Goal: Task Accomplishment & Management: Use online tool/utility

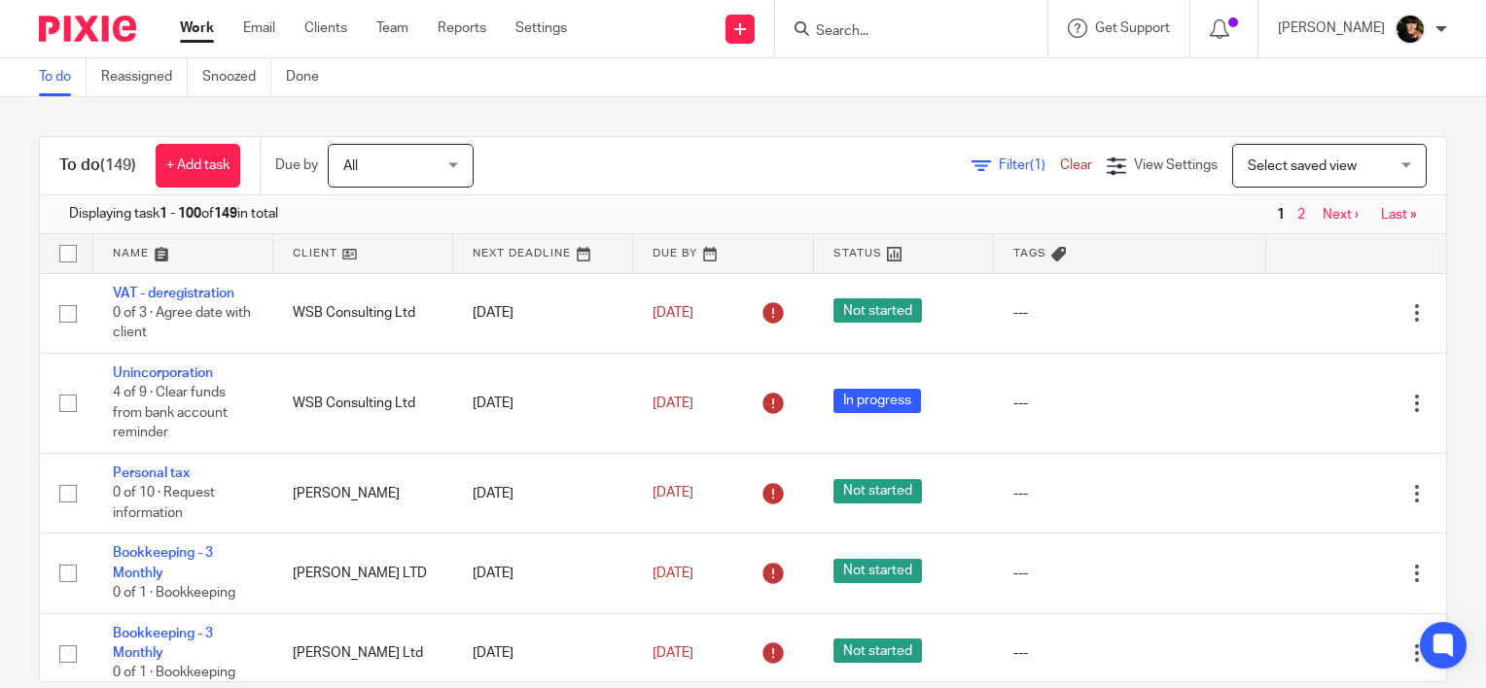
click at [920, 25] on input "Search" at bounding box center [901, 32] width 175 height 18
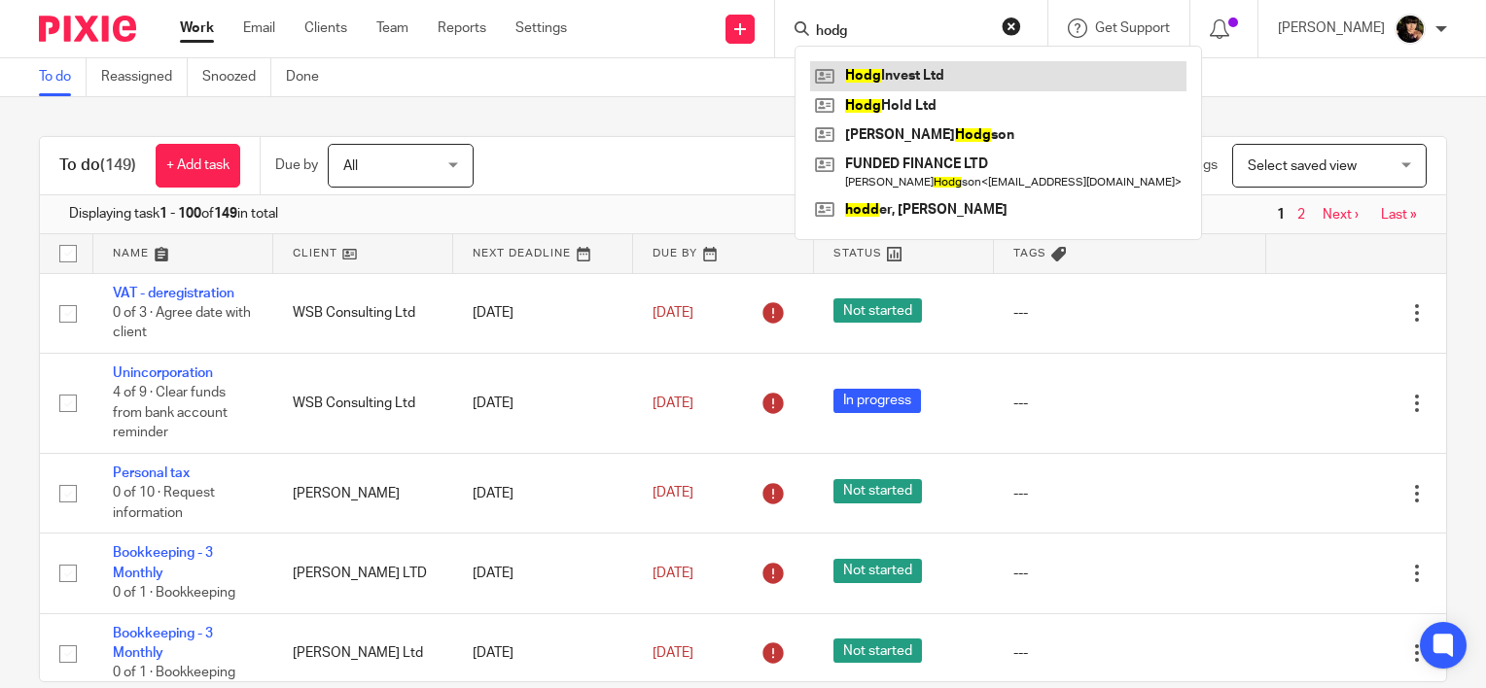
type input "hodg"
click at [928, 78] on link at bounding box center [998, 75] width 376 height 29
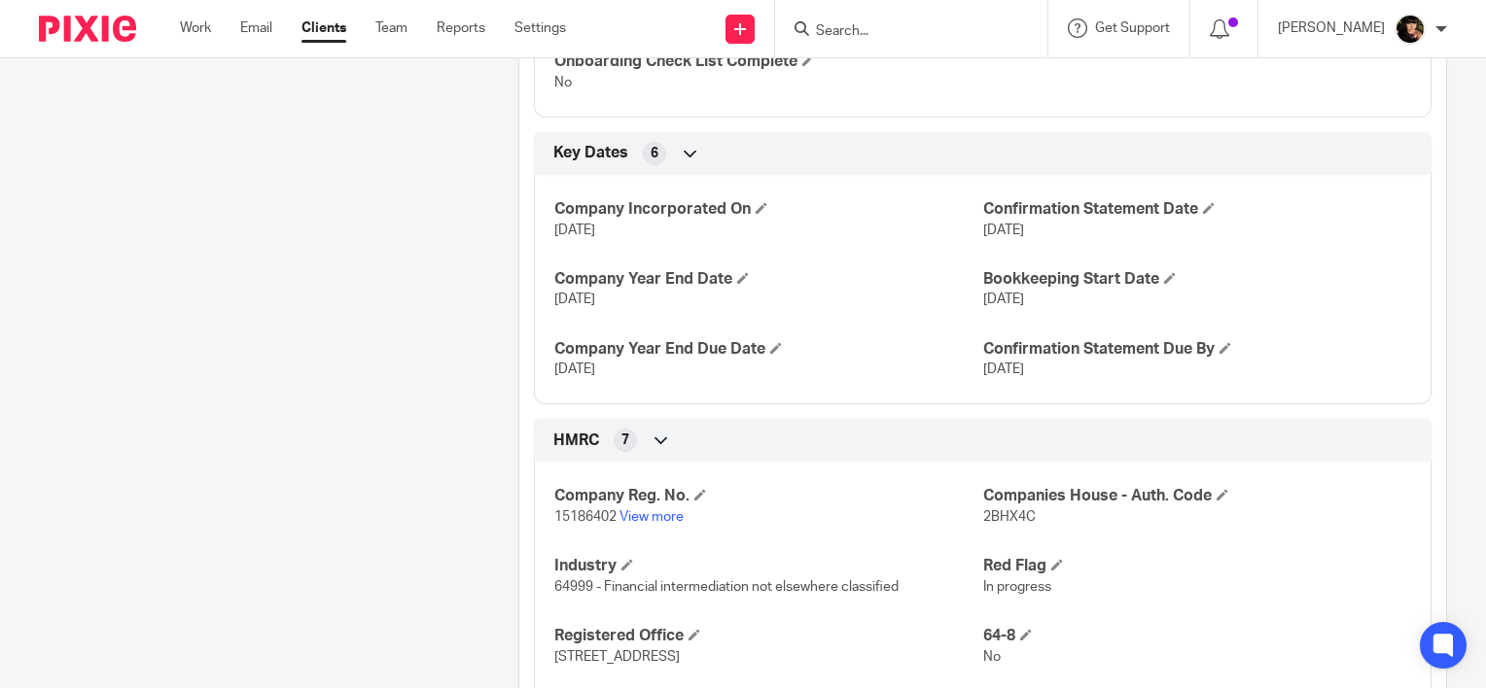
scroll to position [875, 0]
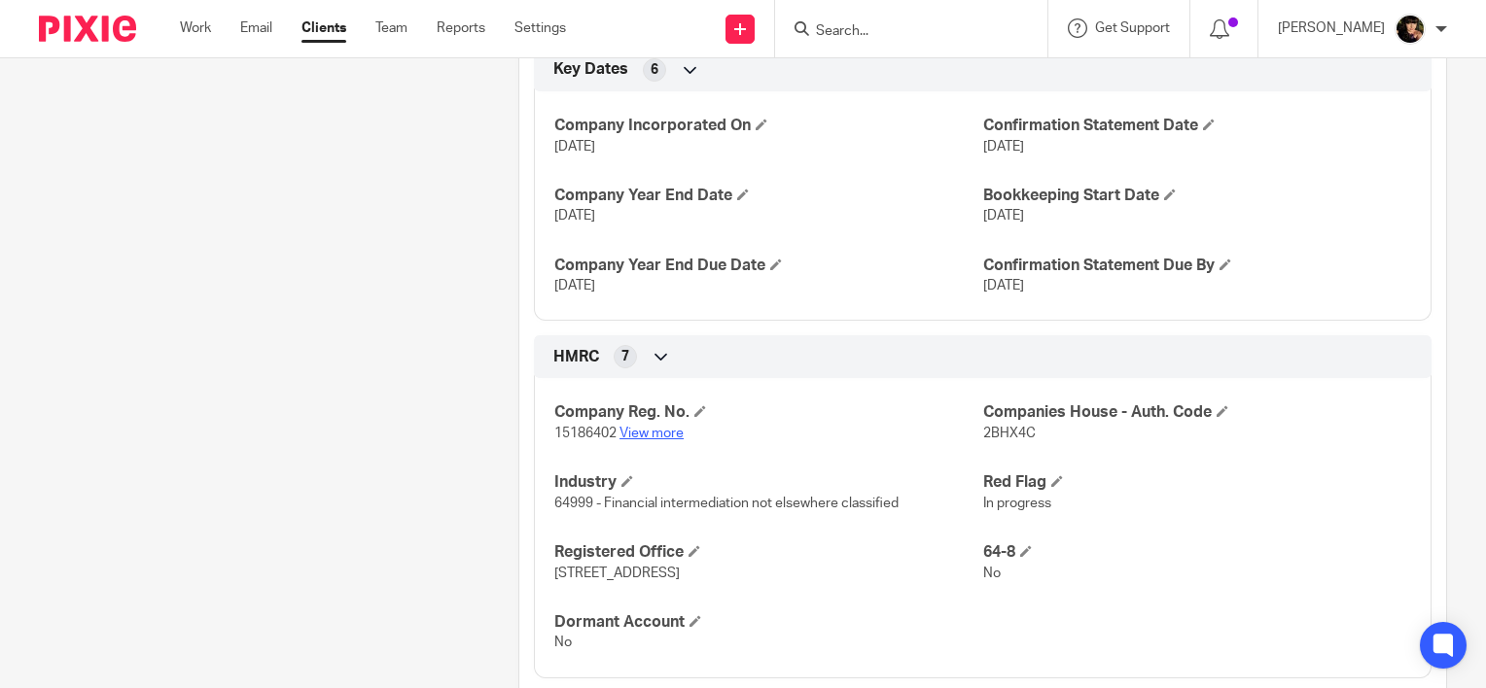
click at [626, 440] on link "View more" at bounding box center [651, 434] width 64 height 14
click at [891, 36] on input "Search" at bounding box center [901, 32] width 175 height 18
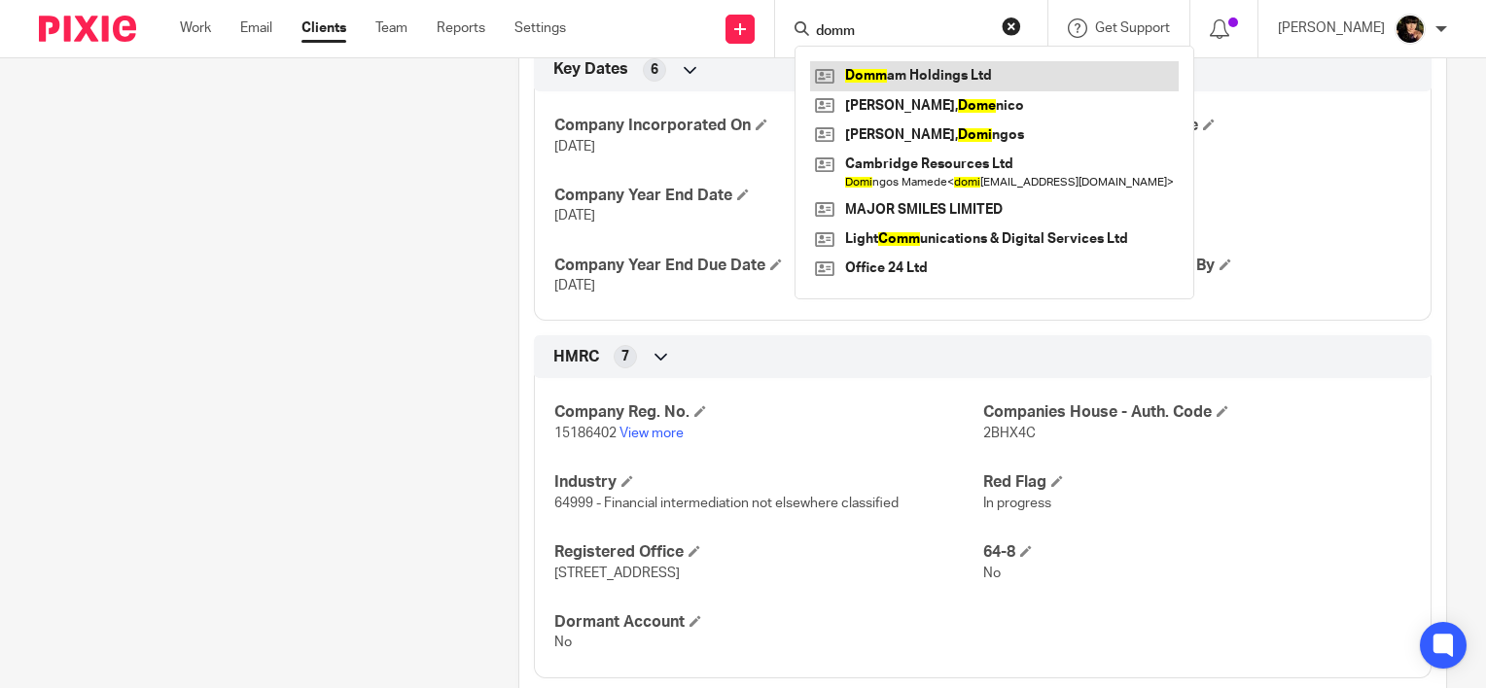
type input "domm"
click at [892, 81] on link at bounding box center [994, 75] width 369 height 29
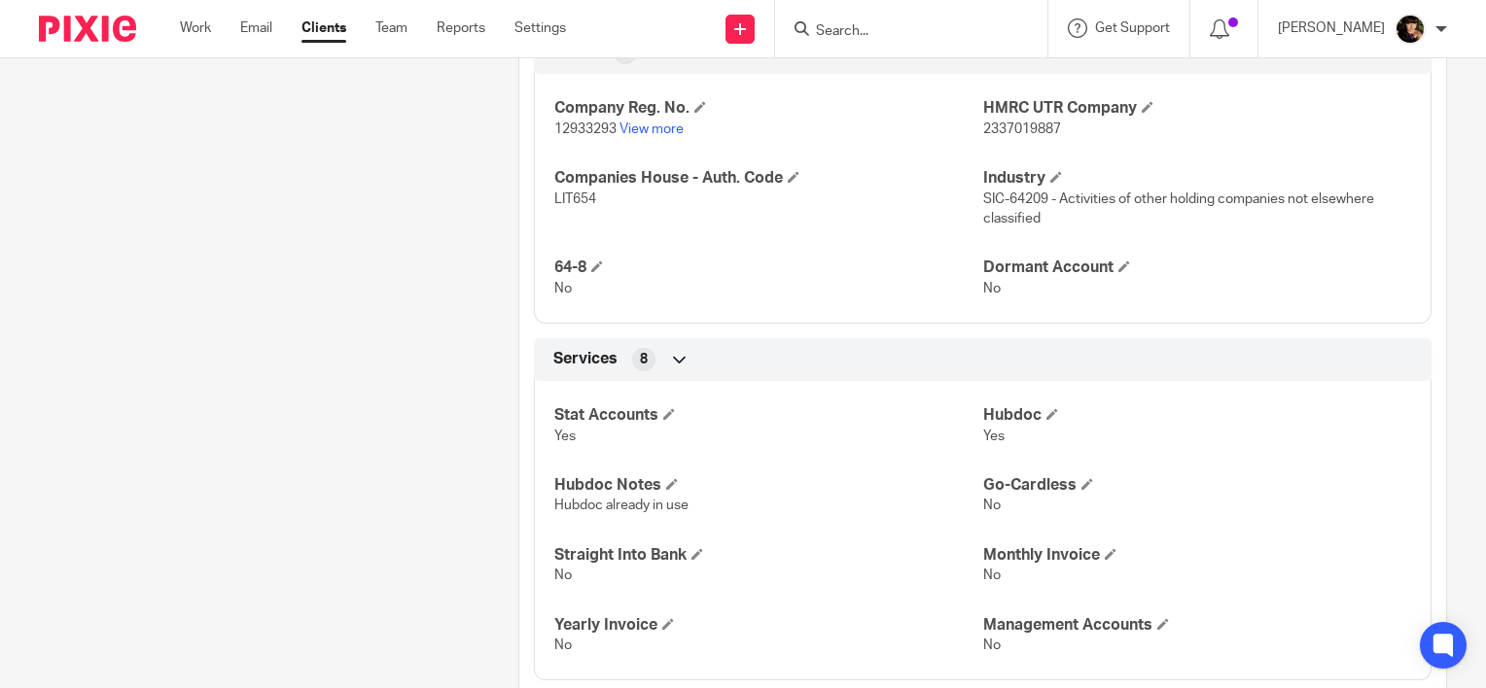
scroll to position [681, 0]
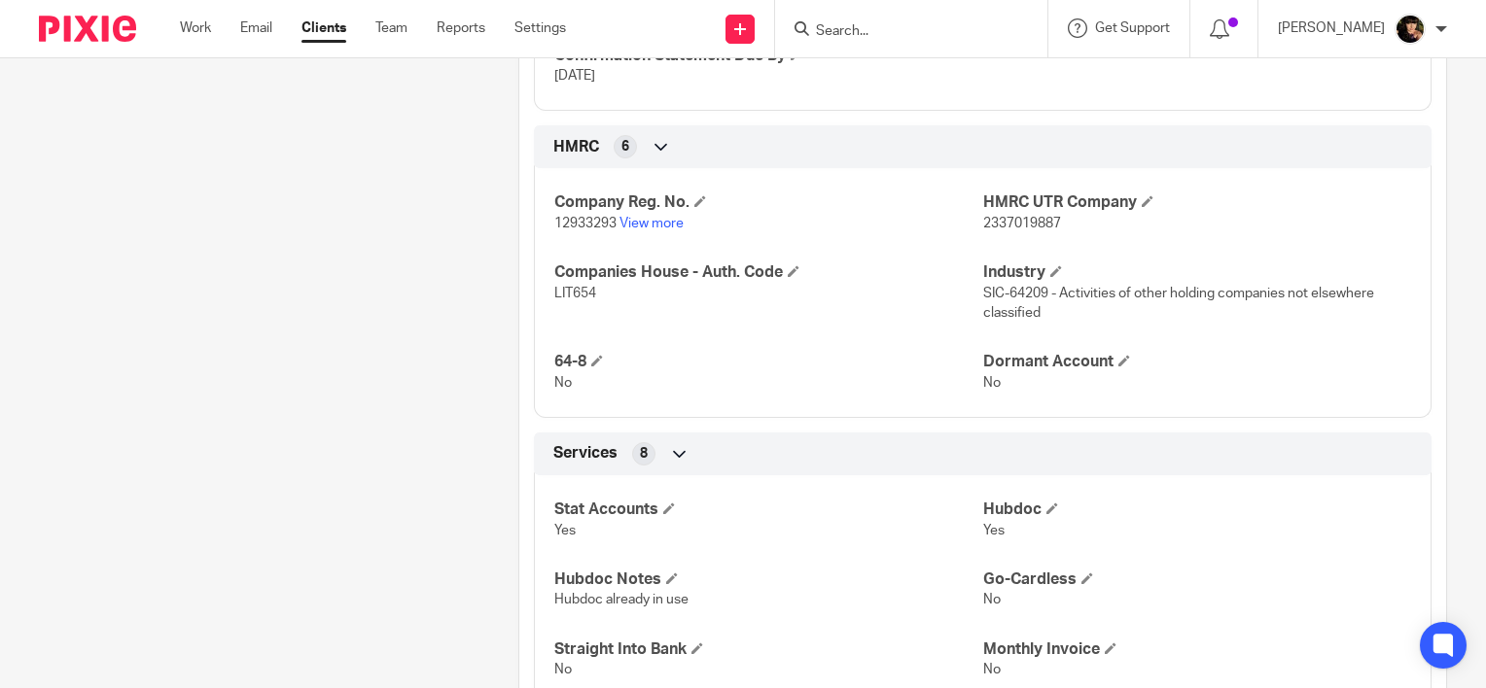
click at [632, 230] on p "12933293 View more" at bounding box center [768, 223] width 428 height 19
click at [632, 219] on link "View more" at bounding box center [651, 224] width 64 height 14
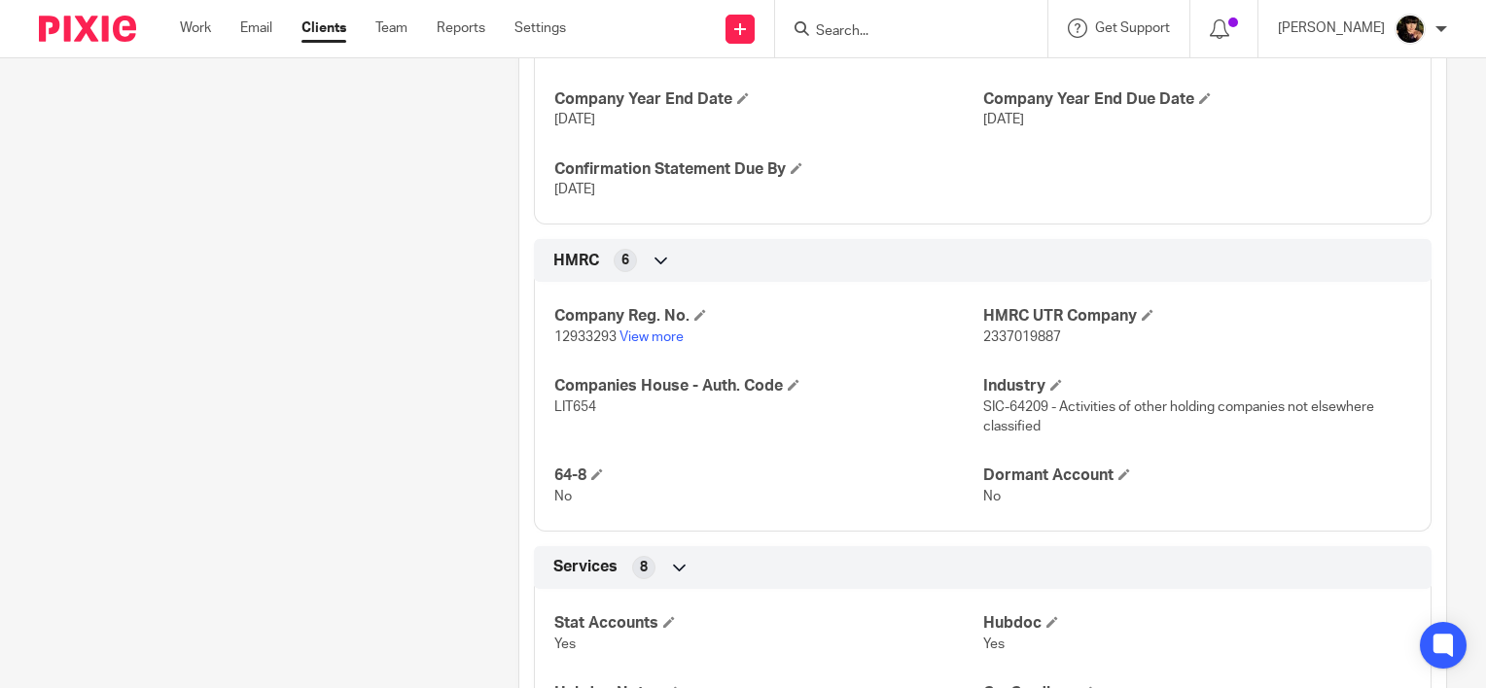
scroll to position [194, 0]
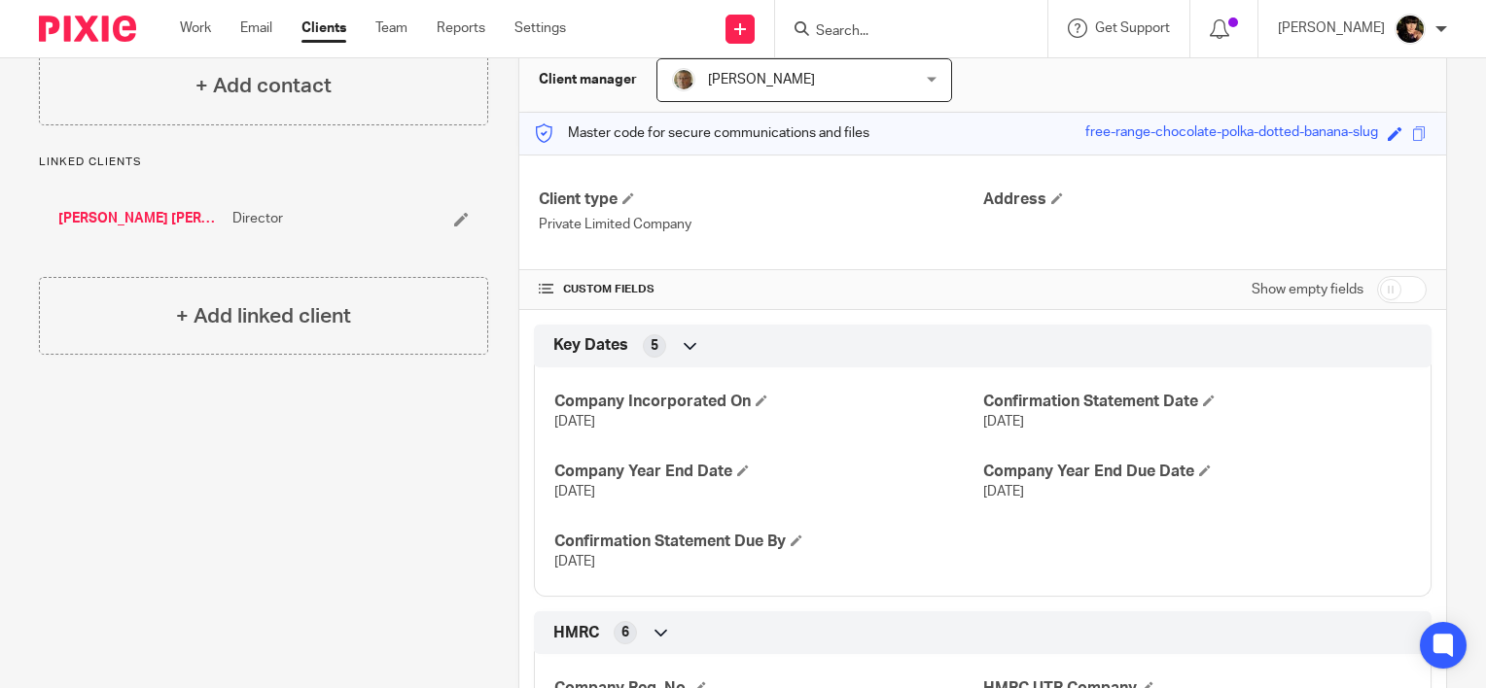
click at [917, 39] on input "Search" at bounding box center [901, 32] width 175 height 18
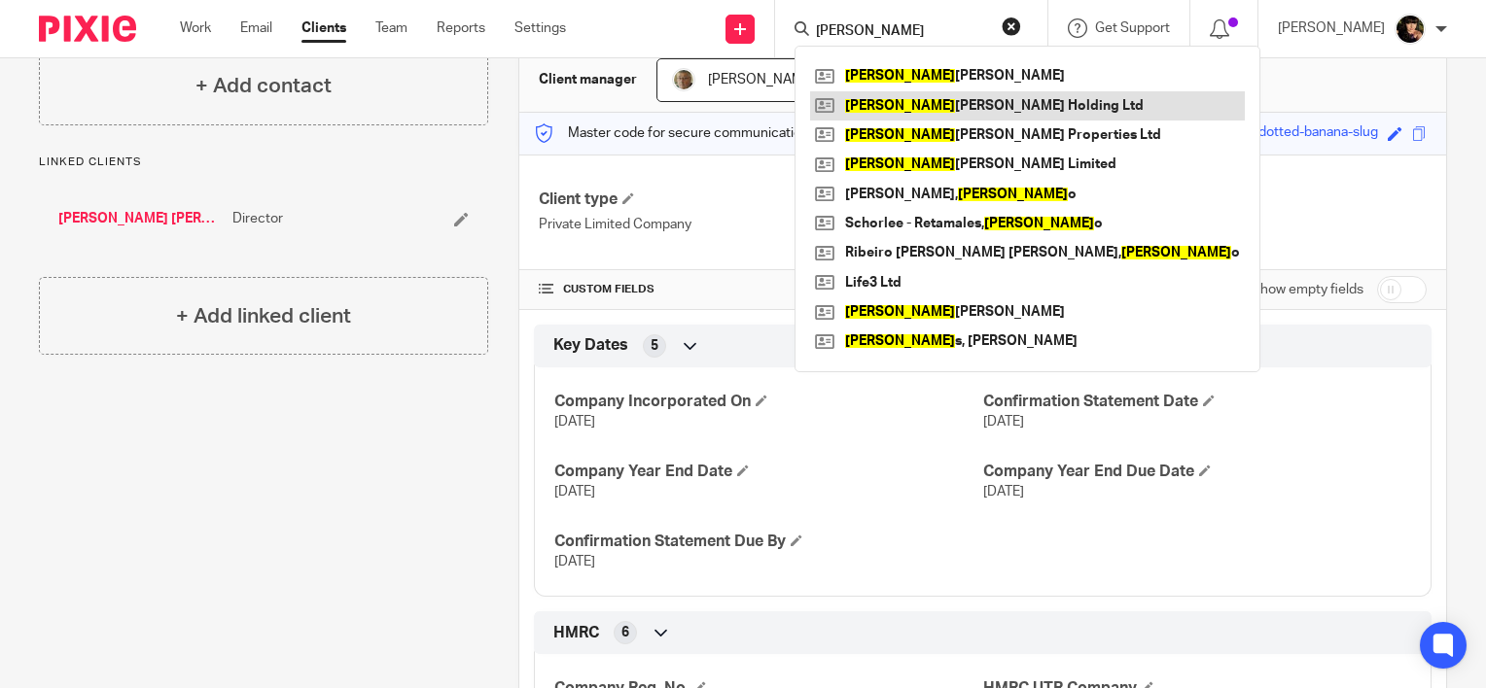
type input "ricard"
click at [1011, 101] on link at bounding box center [1027, 105] width 435 height 29
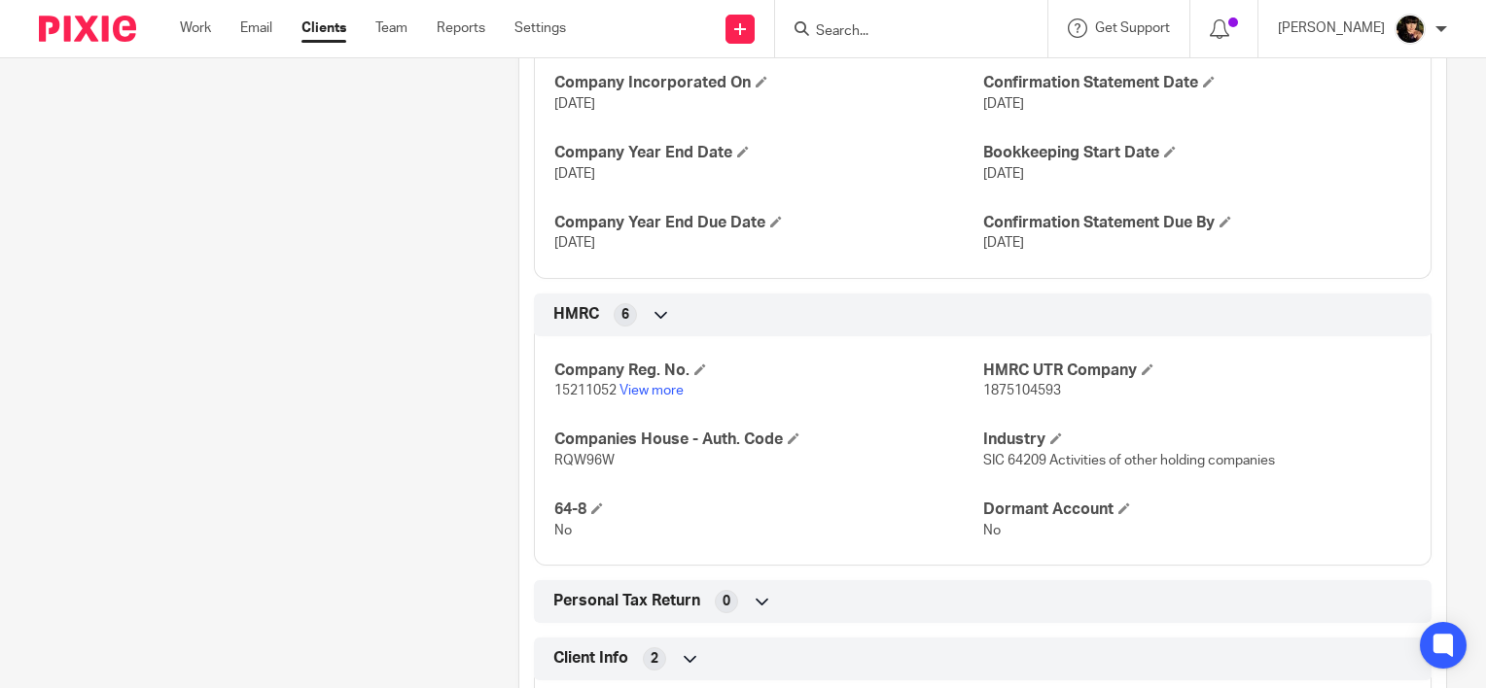
scroll to position [778, 0]
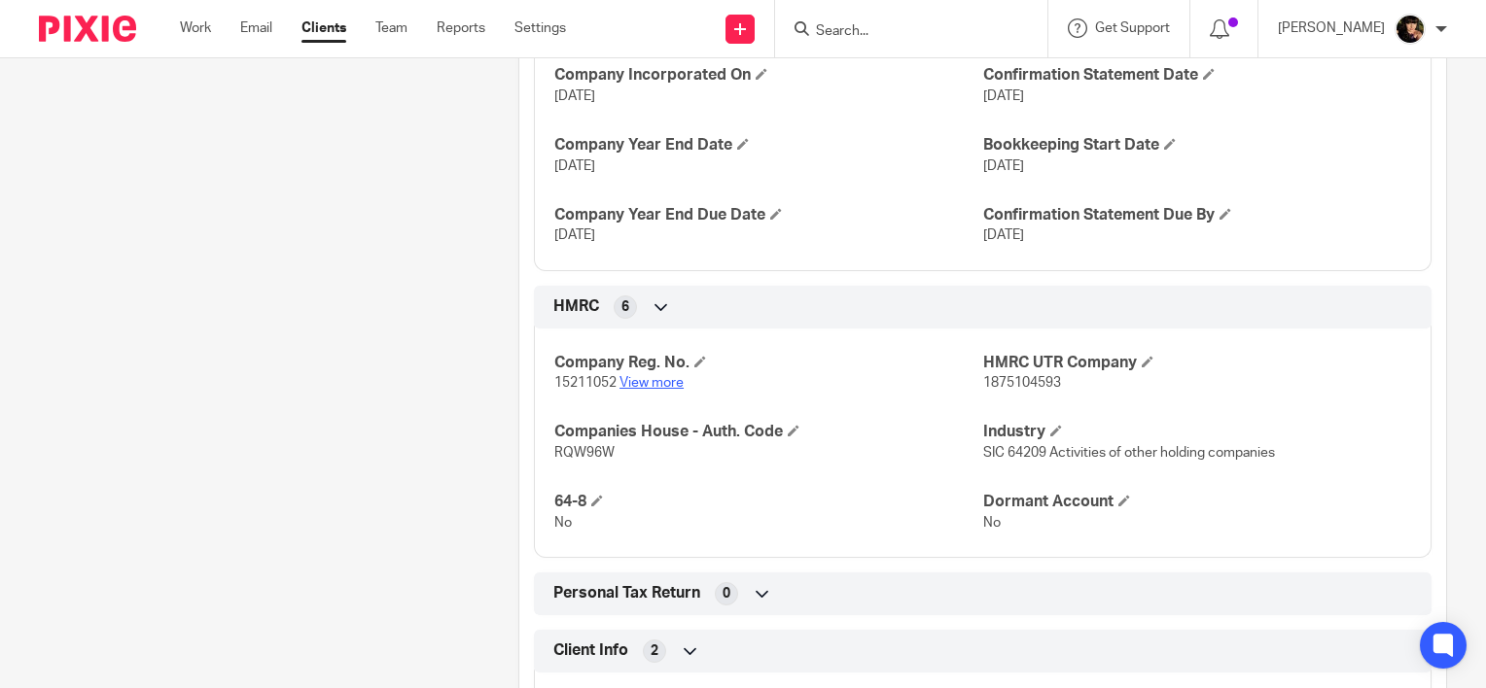
click at [642, 382] on link "View more" at bounding box center [651, 383] width 64 height 14
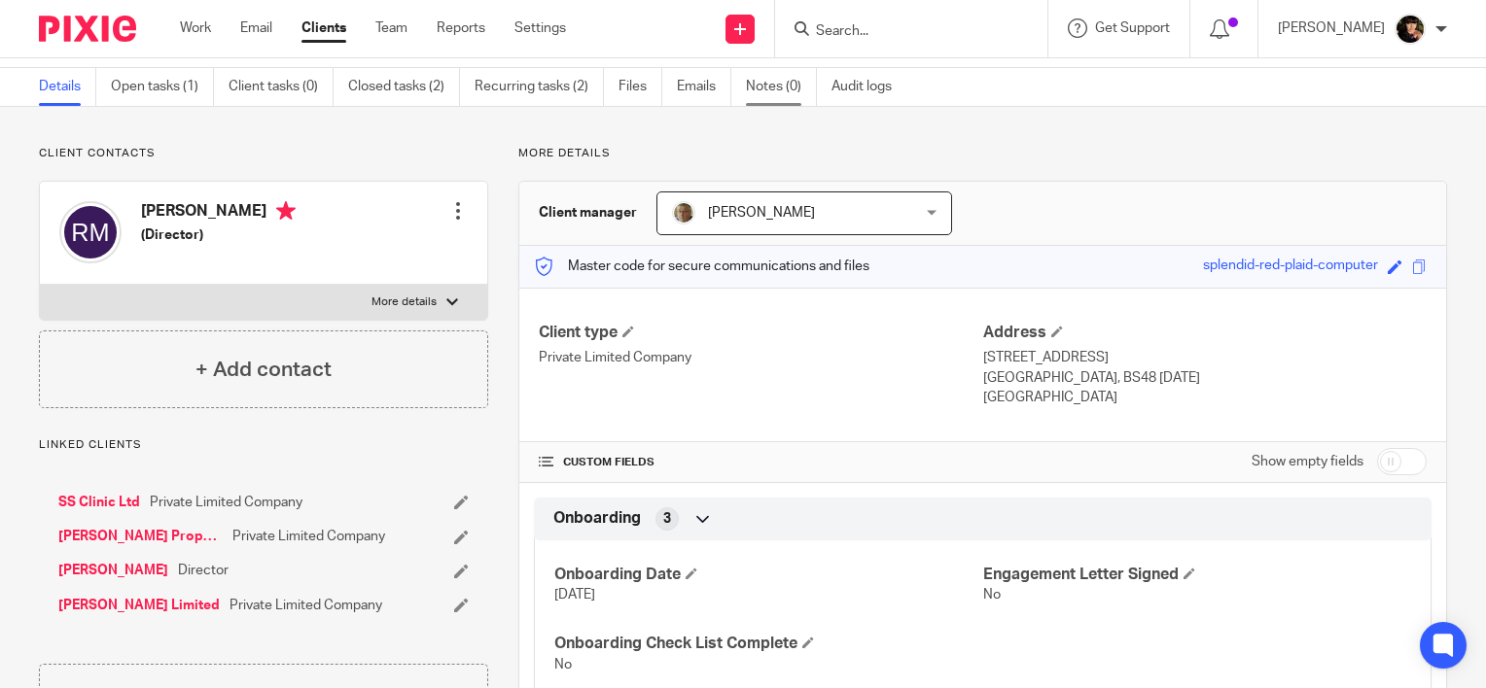
scroll to position [0, 0]
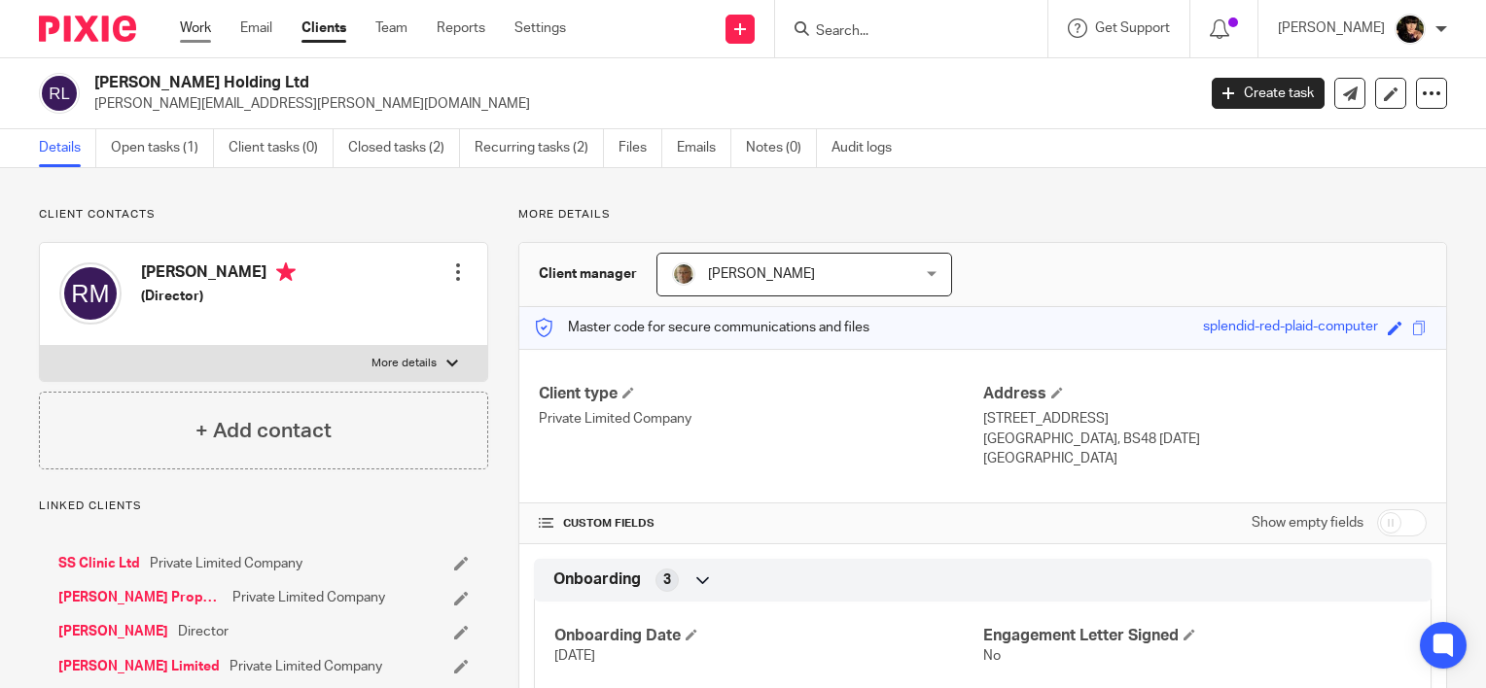
click at [198, 31] on link "Work" at bounding box center [195, 27] width 31 height 19
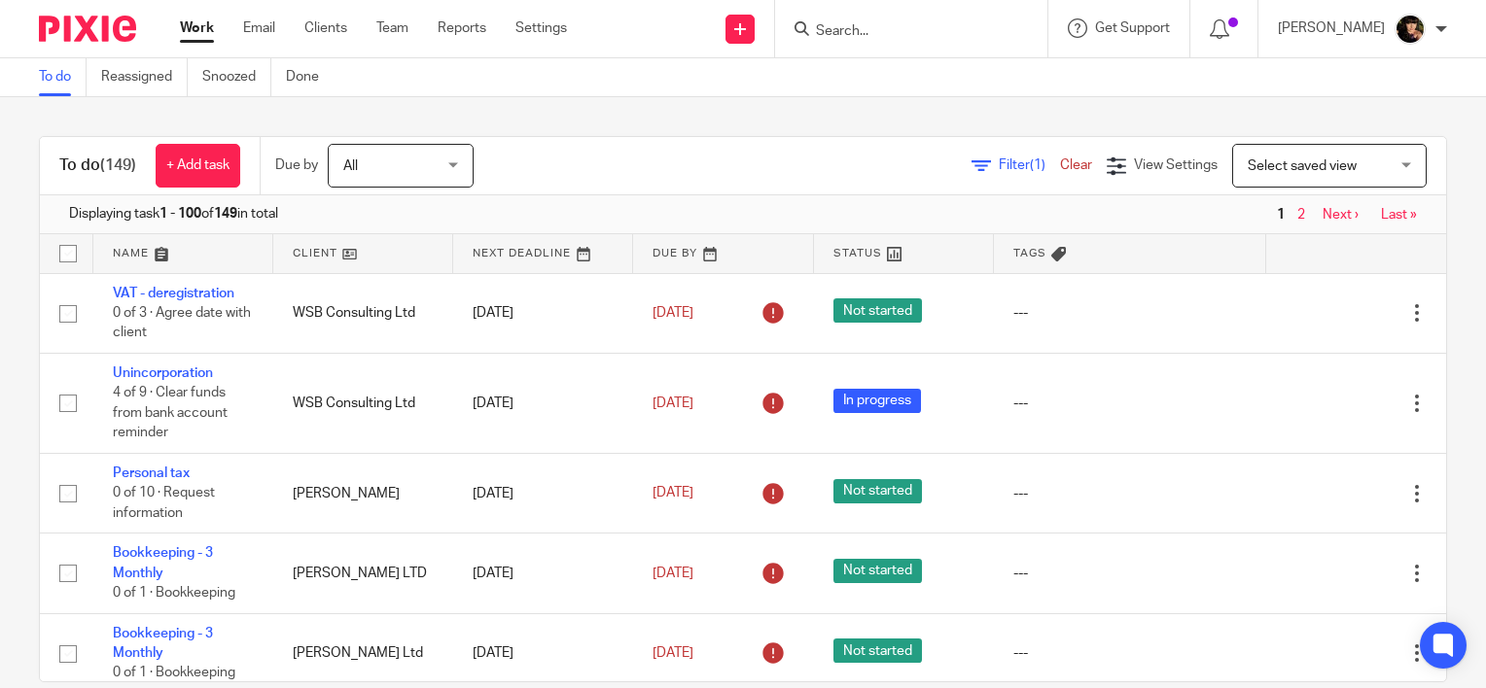
click at [937, 161] on div "Filter (1) Clear View Settings View Settings (1) Filters Clear Save Manage save…" at bounding box center [977, 166] width 938 height 44
click at [999, 161] on span "Filter (1)" at bounding box center [1029, 165] width 61 height 14
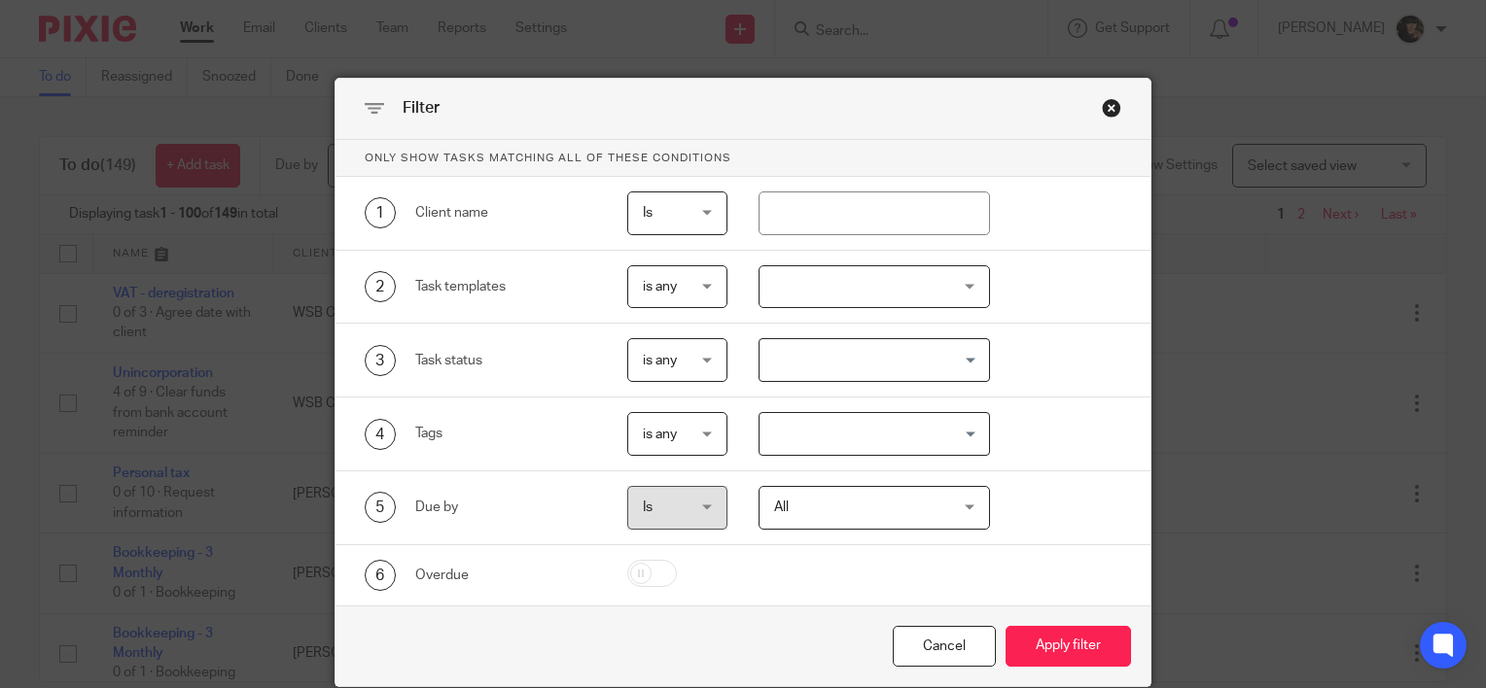
click at [703, 239] on div "1 Client name Is Is Is Is not is" at bounding box center [742, 214] width 815 height 74
click at [823, 302] on div at bounding box center [874, 287] width 232 height 44
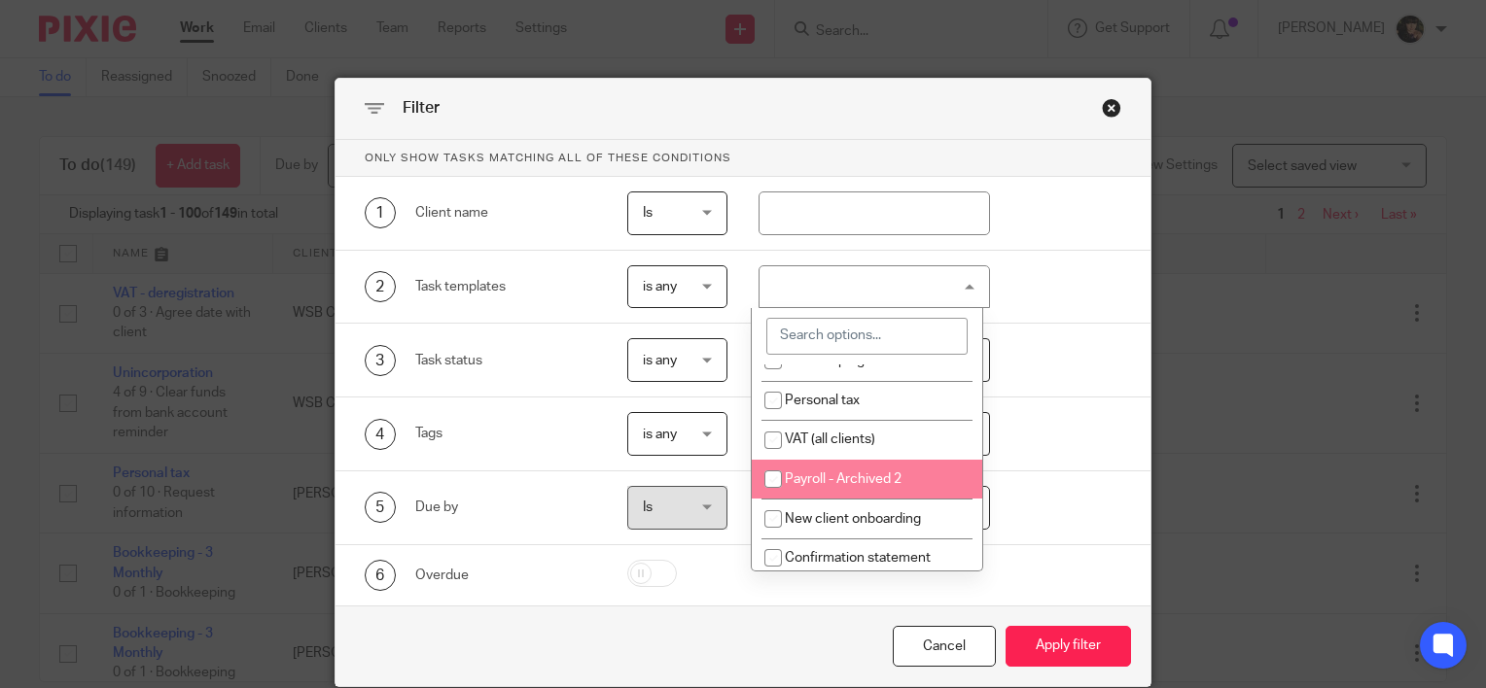
scroll to position [292, 0]
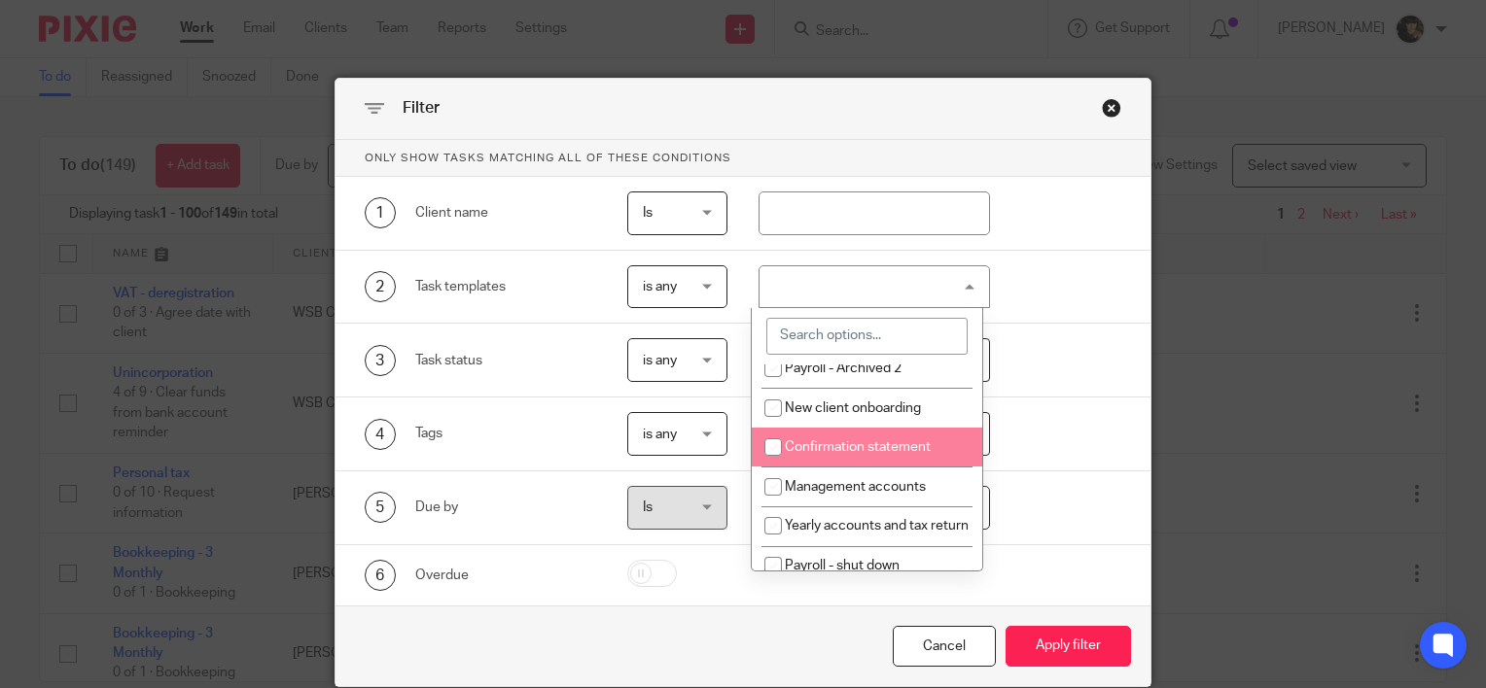
click at [910, 463] on li "Confirmation statement" at bounding box center [867, 448] width 230 height 40
checkbox input "true"
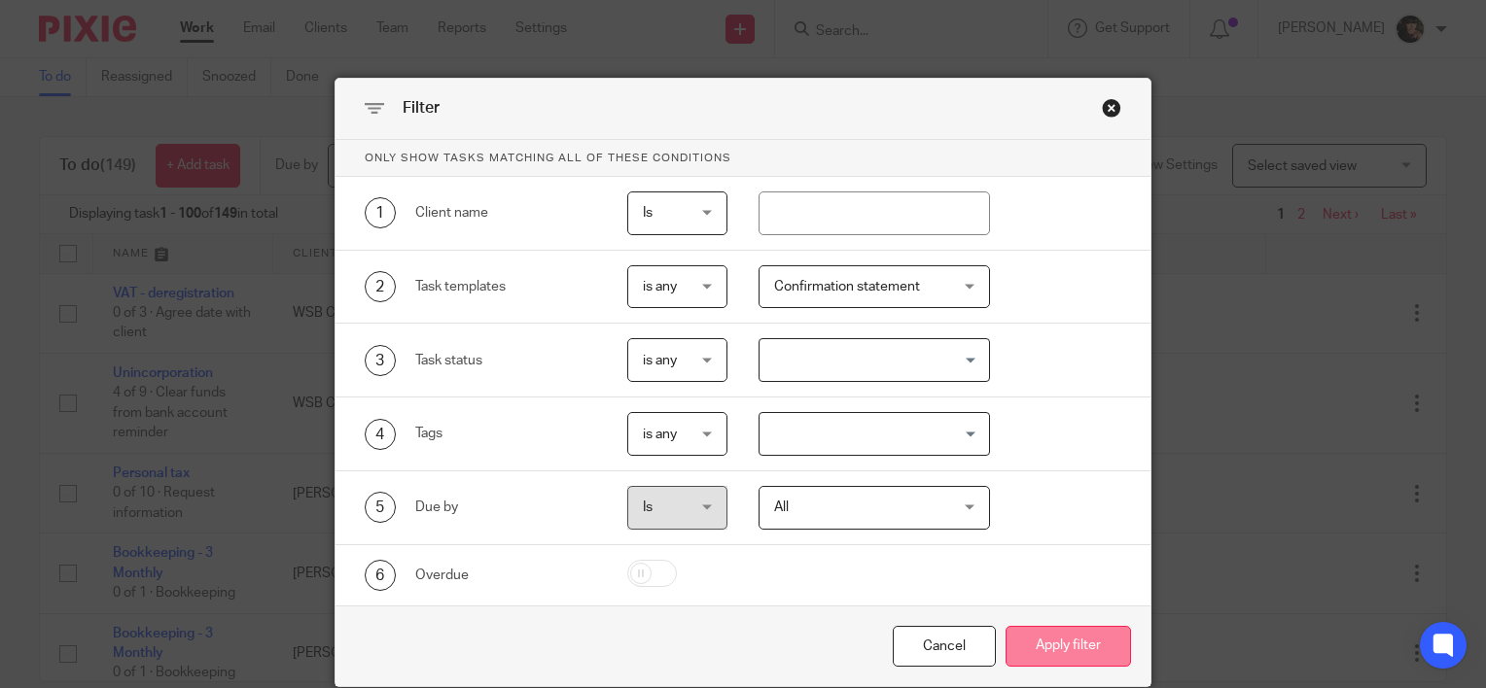
click at [1055, 654] on button "Apply filter" at bounding box center [1067, 647] width 125 height 42
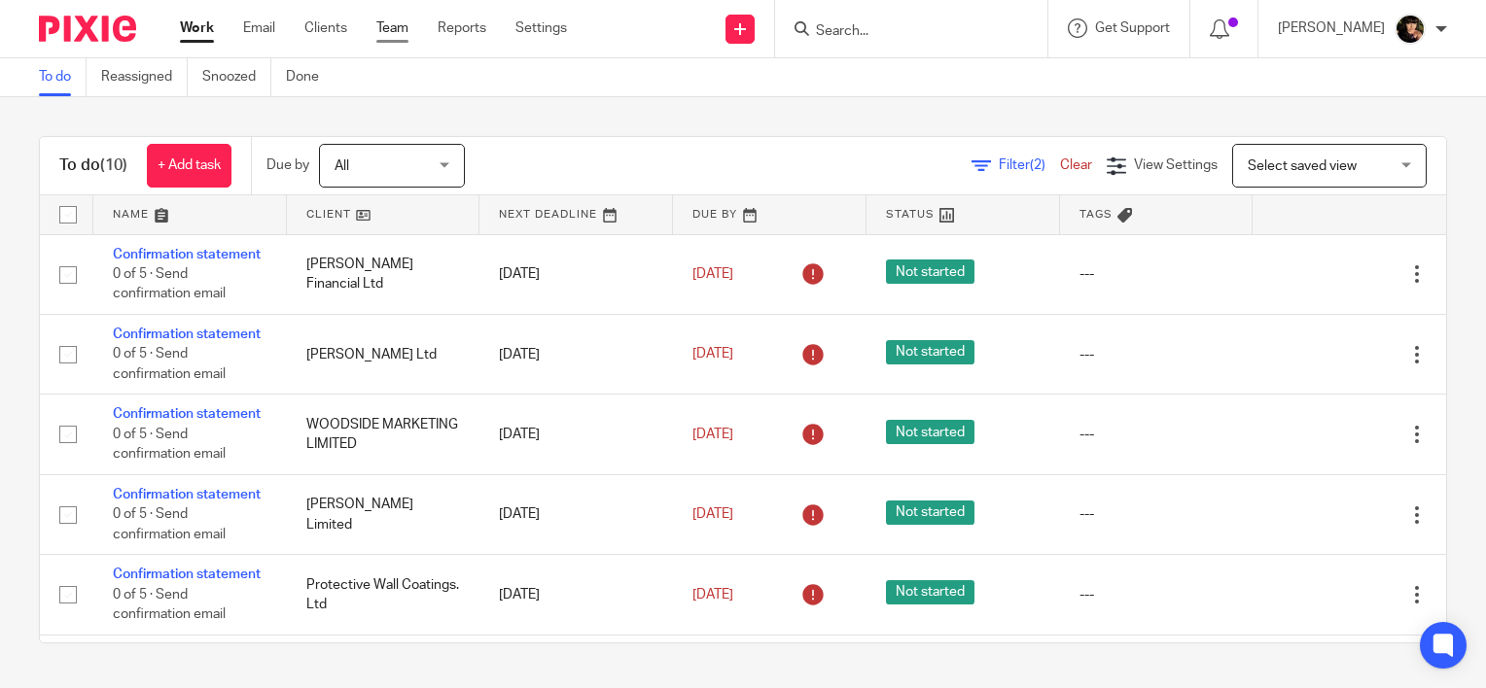
click at [387, 19] on link "Team" at bounding box center [392, 27] width 32 height 19
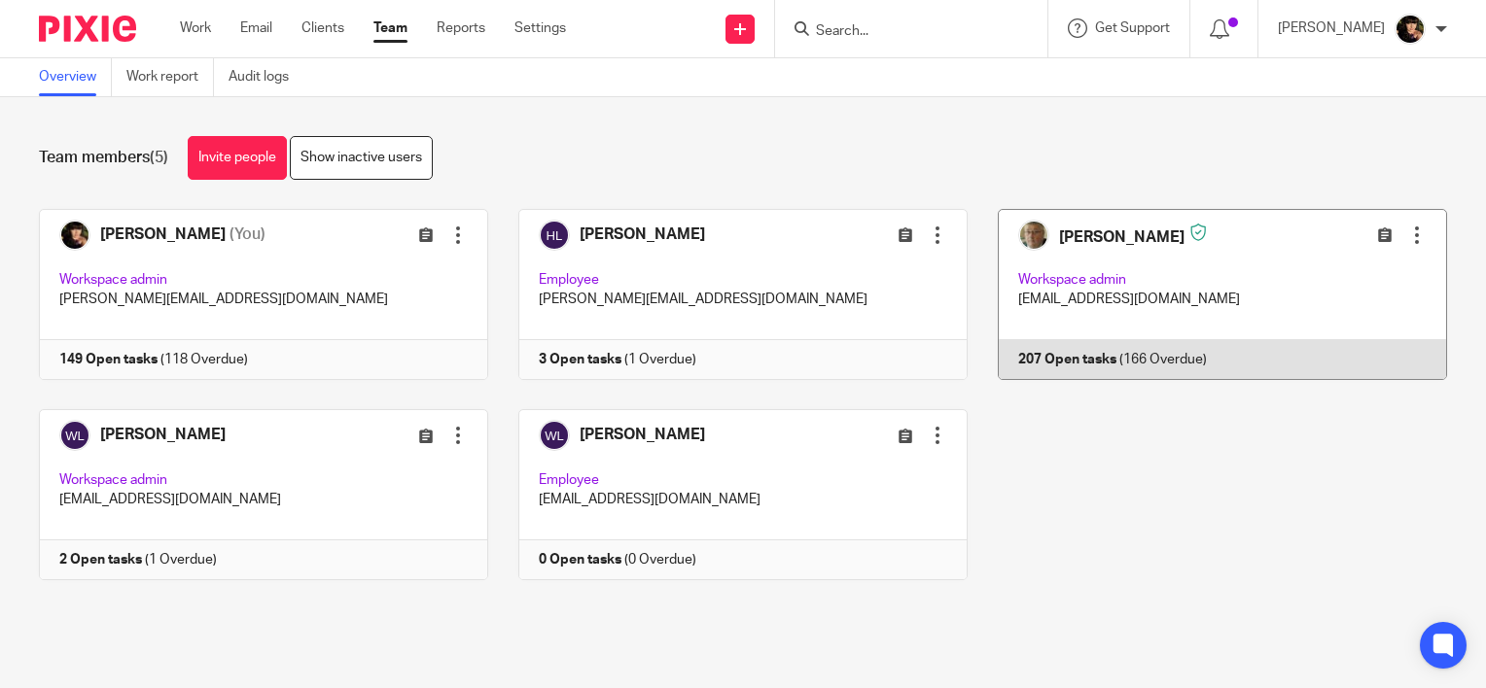
click at [1226, 338] on link at bounding box center [1206, 294] width 479 height 171
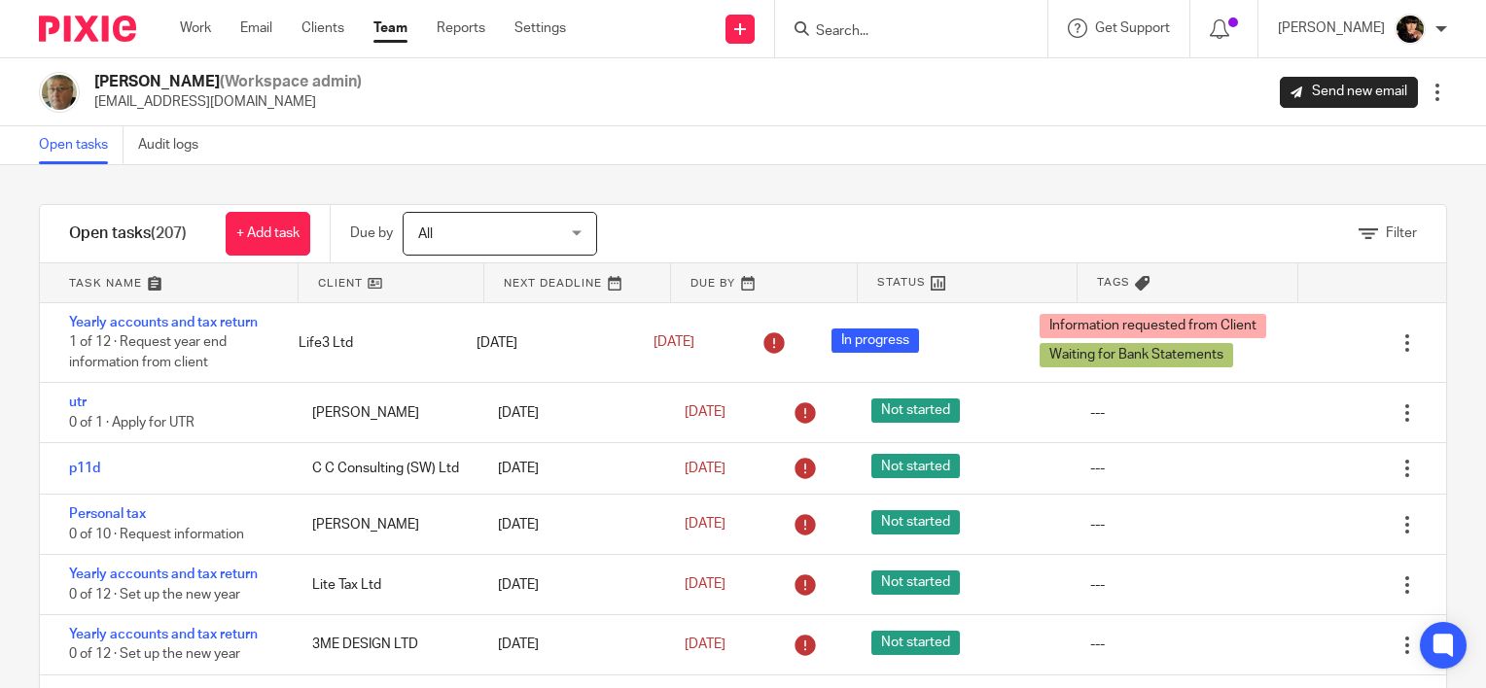
click at [1386, 239] on span "Filter" at bounding box center [1401, 234] width 31 height 14
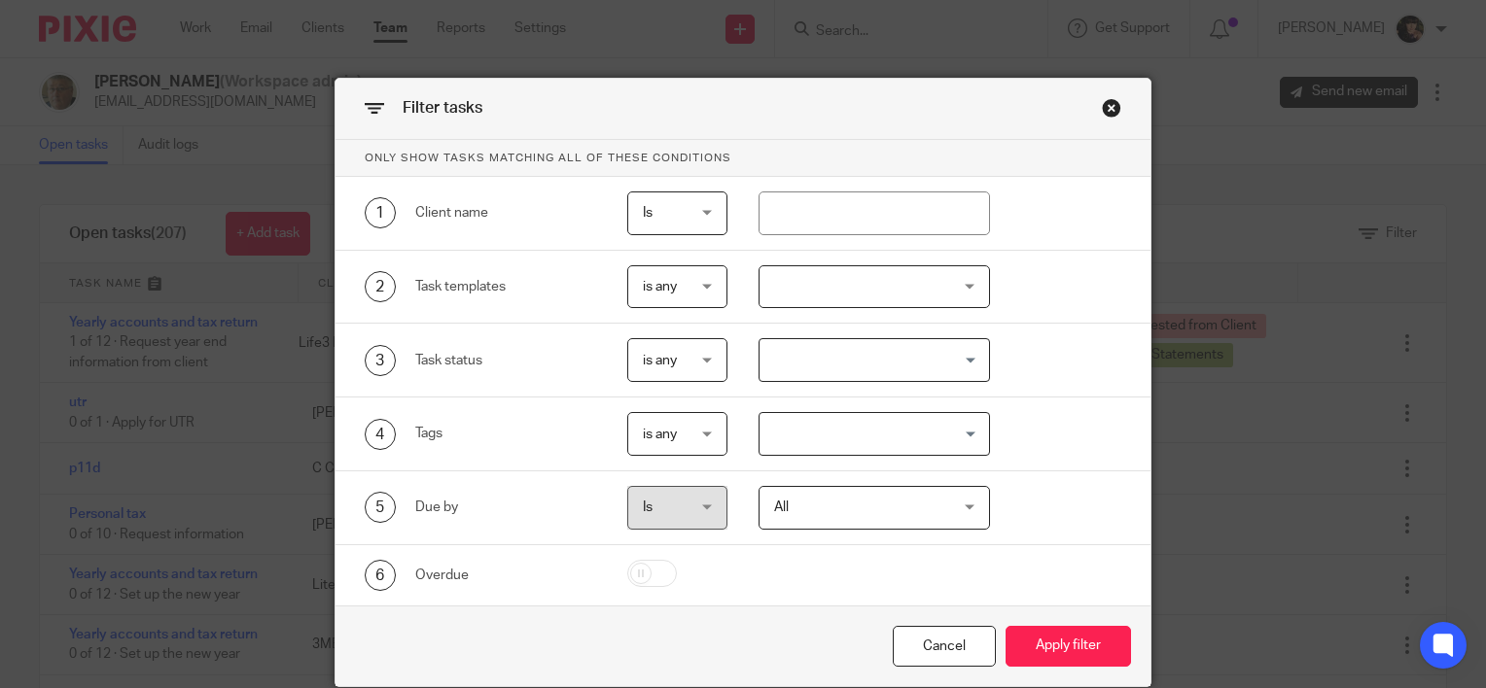
click at [957, 266] on div at bounding box center [874, 287] width 232 height 44
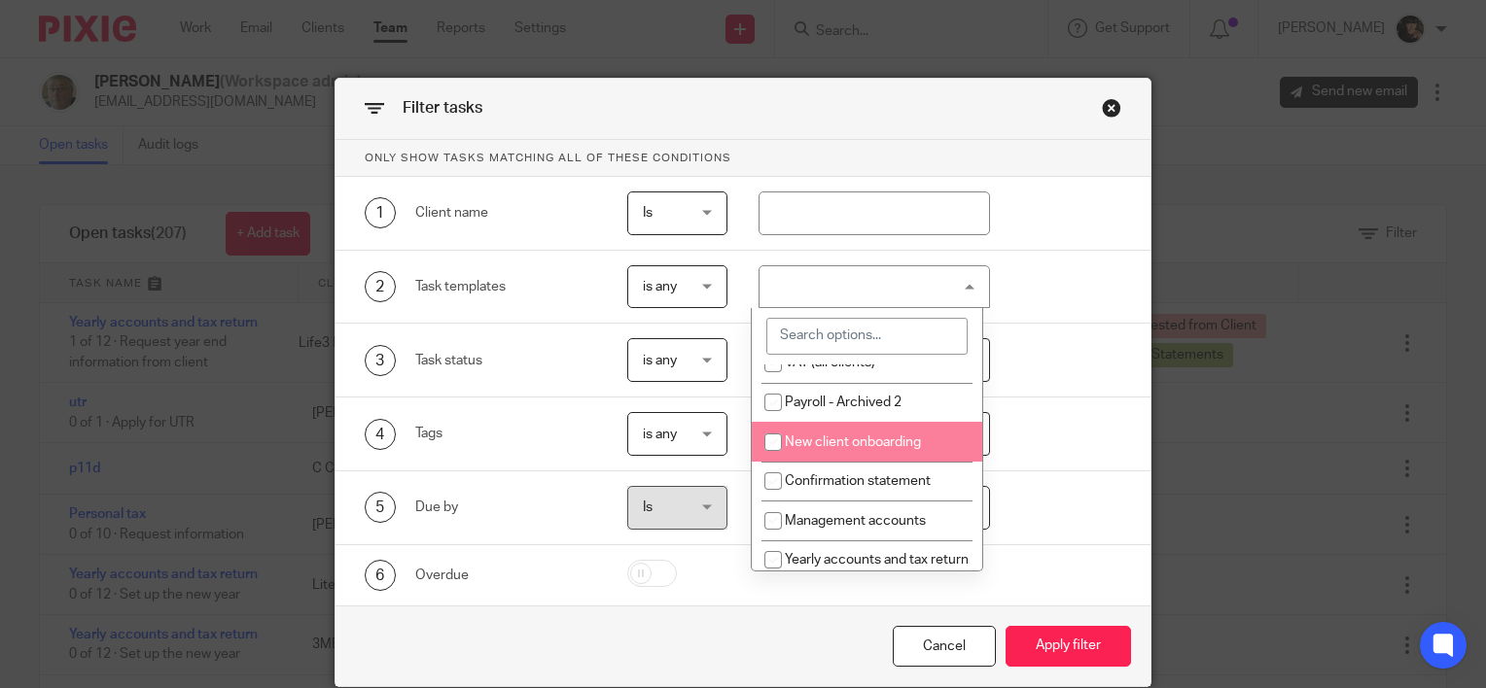
scroll to position [292, 0]
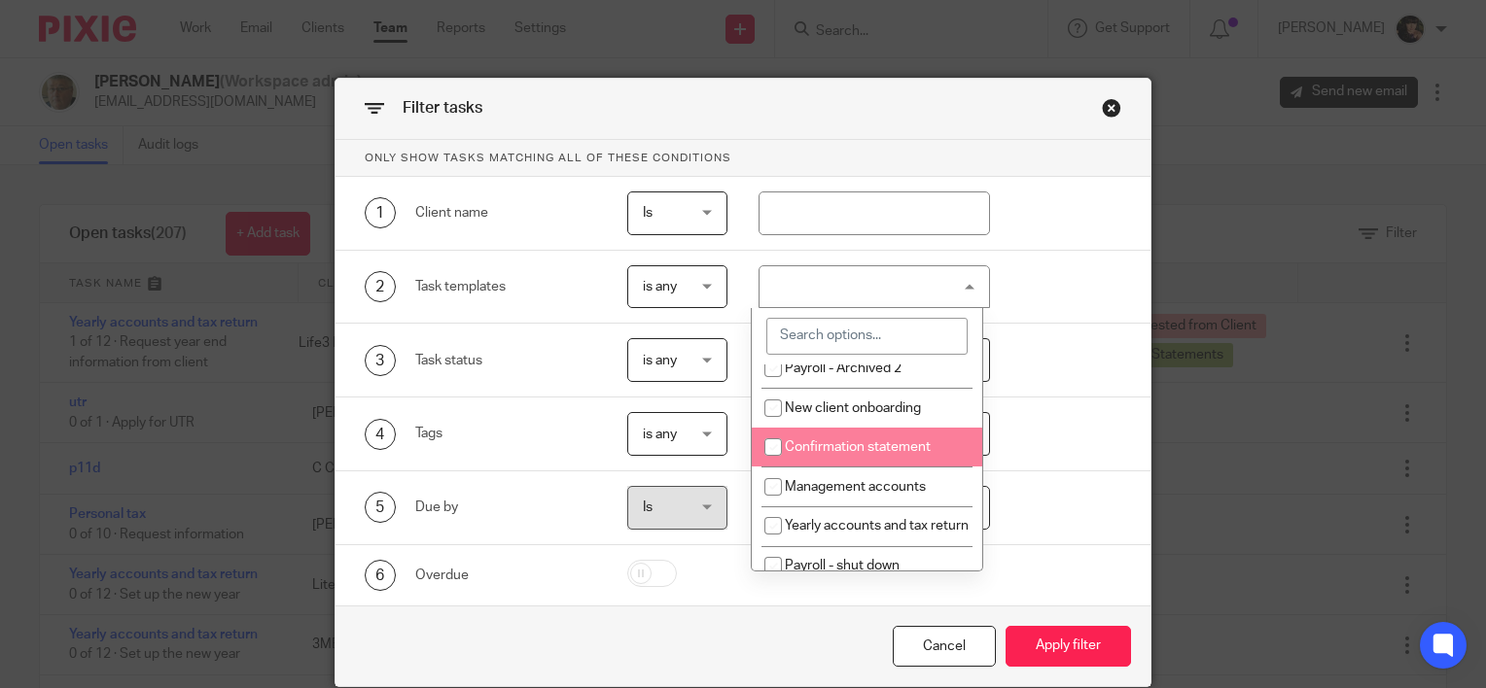
click at [875, 468] on li "Confirmation statement" at bounding box center [867, 448] width 230 height 40
checkbox input "true"
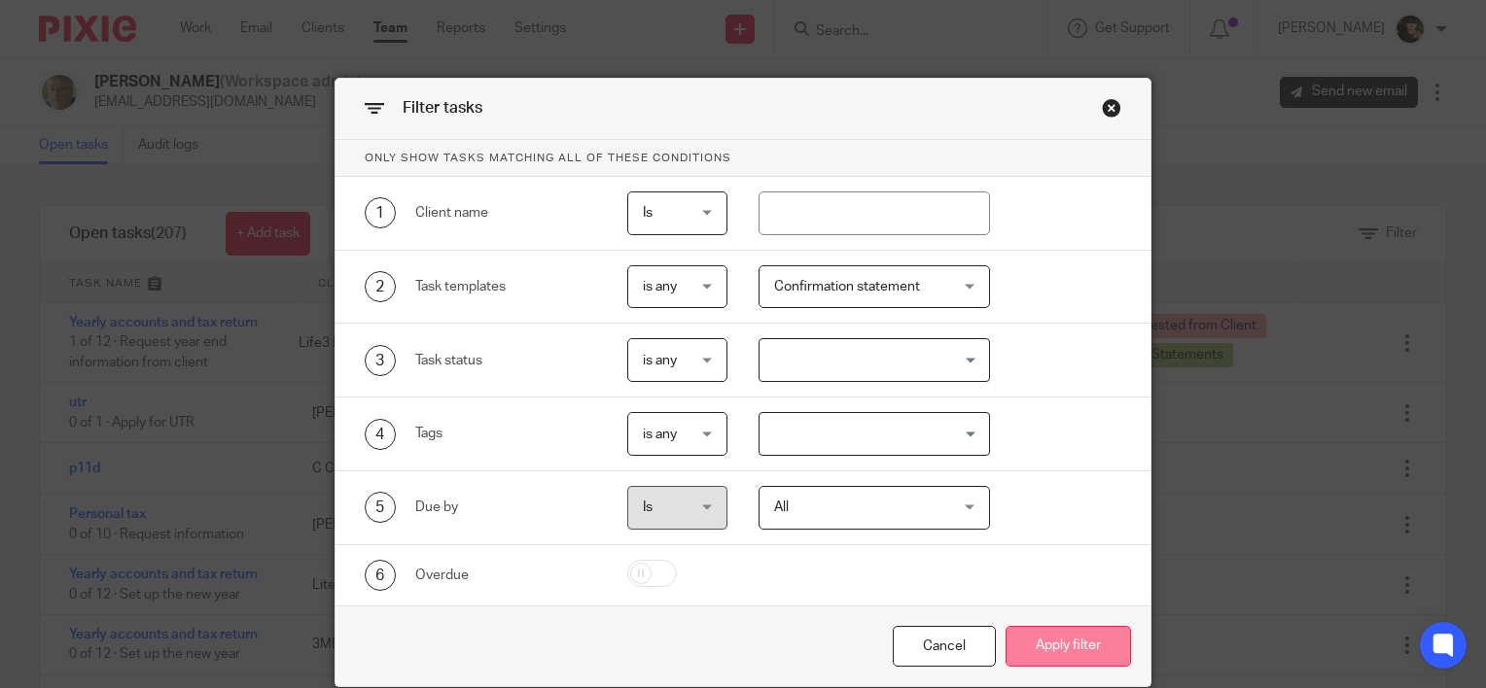
click at [1082, 644] on button "Apply filter" at bounding box center [1067, 647] width 125 height 42
